Goal: Entertainment & Leisure: Consume media (video, audio)

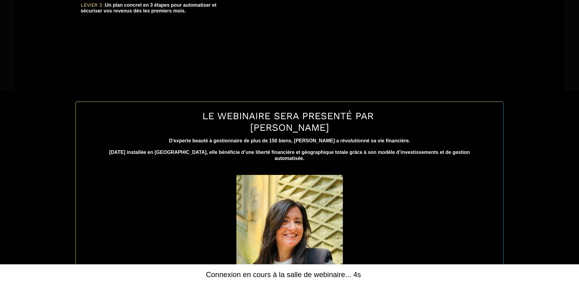
scroll to position [213, 0]
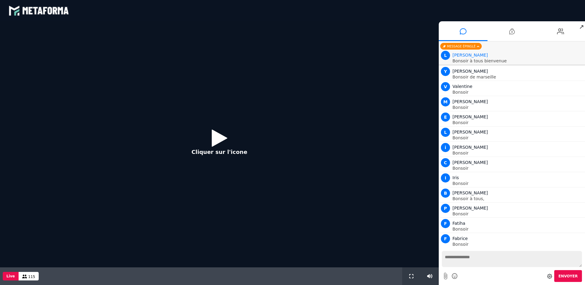
click at [212, 141] on icon at bounding box center [220, 138] width 16 height 20
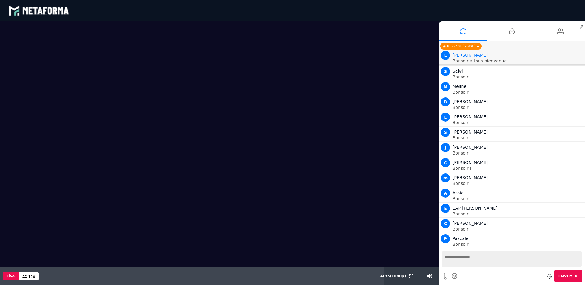
scroll to position [356, 0]
click at [482, 261] on textarea at bounding box center [512, 259] width 140 height 16
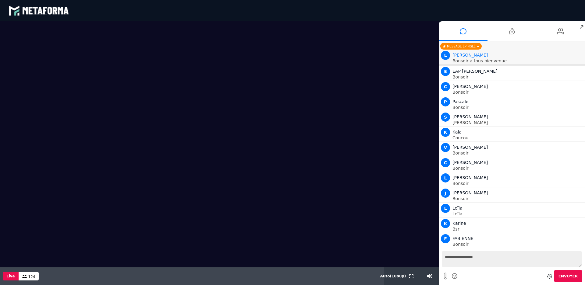
type textarea "**********"
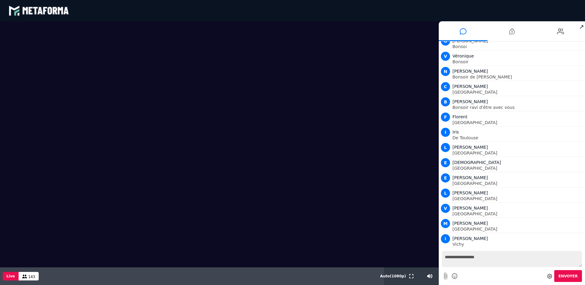
scroll to position [1102, 0]
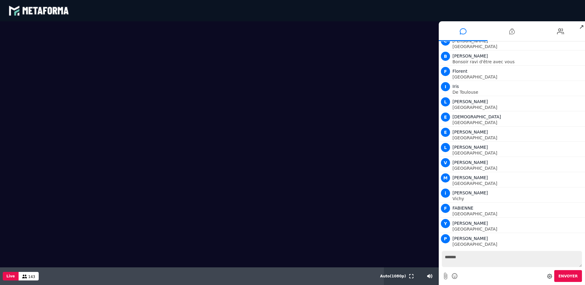
type textarea "********"
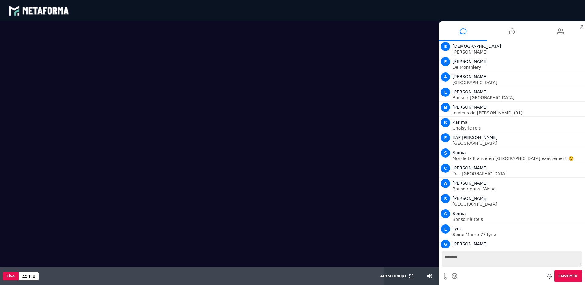
scroll to position [1711, 0]
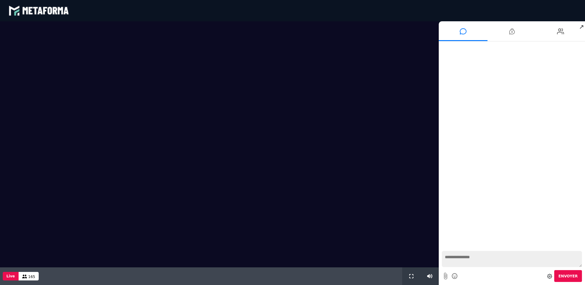
scroll to position [408, 0]
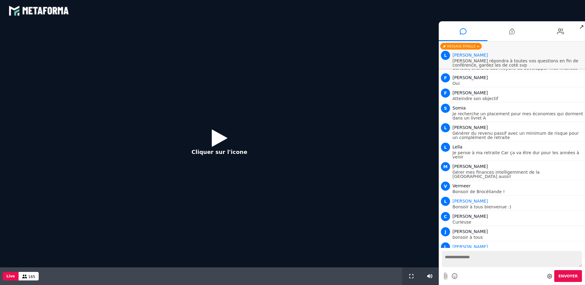
click at [212, 137] on icon at bounding box center [220, 138] width 16 height 20
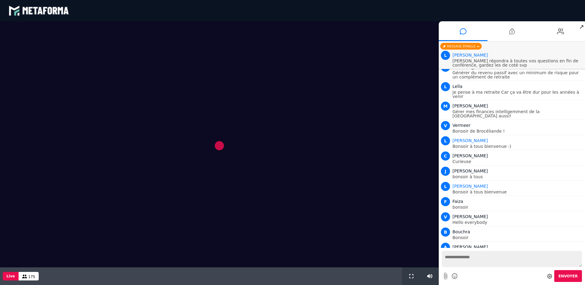
scroll to position [484, 0]
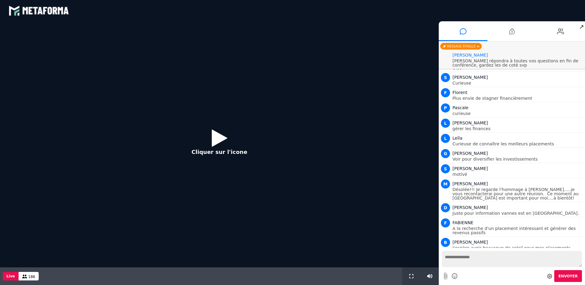
scroll to position [408, 0]
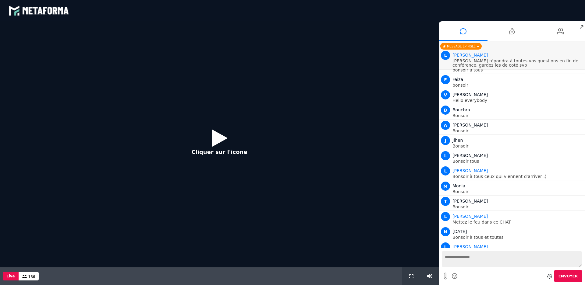
click at [214, 141] on icon at bounding box center [220, 138] width 16 height 20
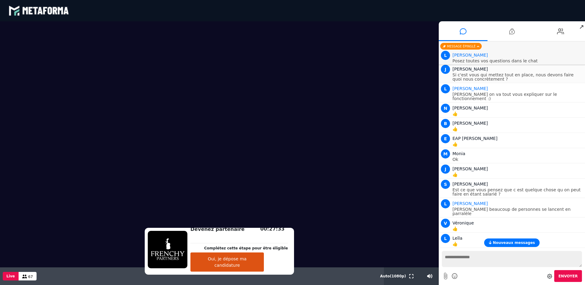
scroll to position [2189, 0]
